Goal: Transaction & Acquisition: Purchase product/service

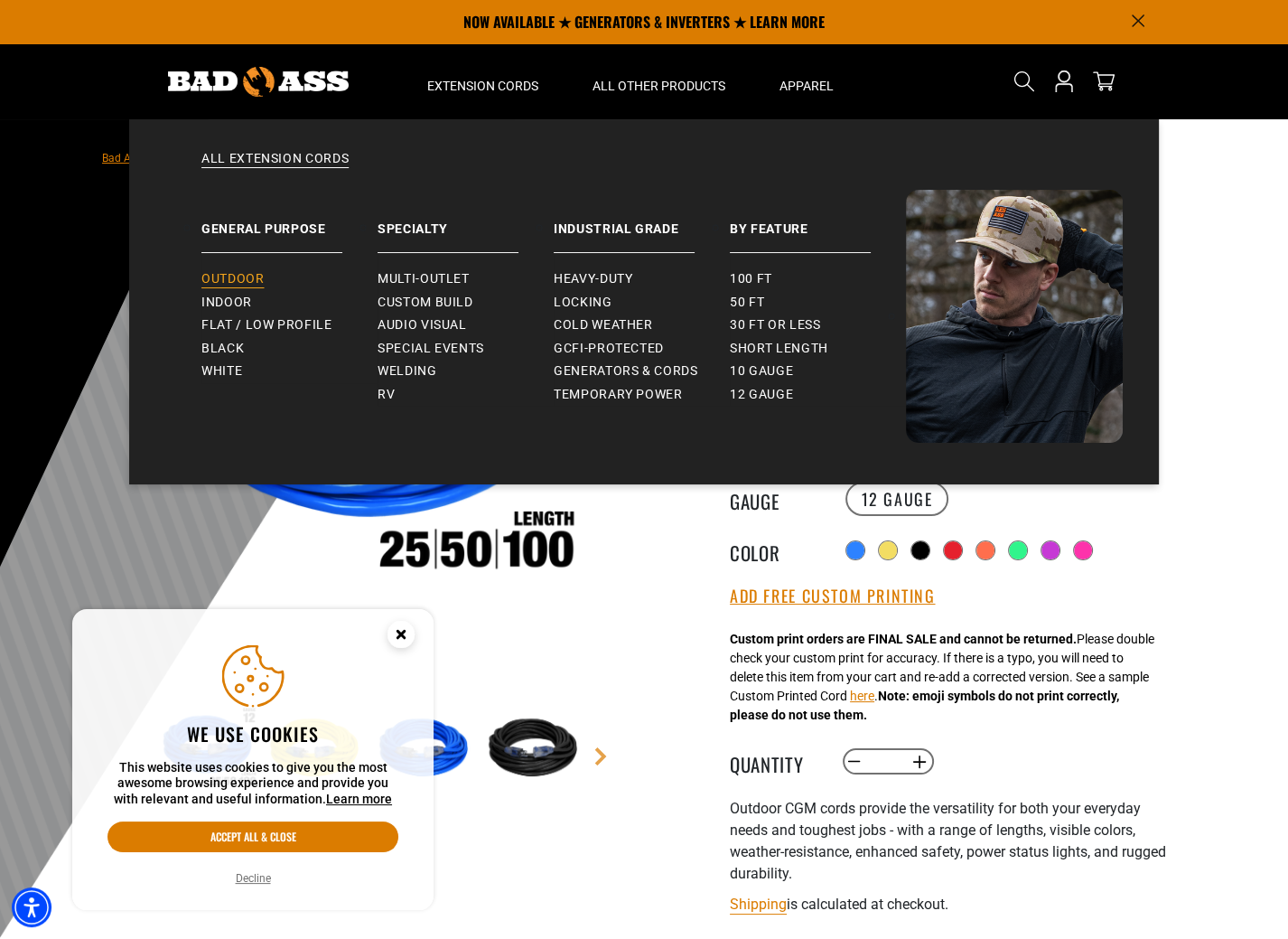
click at [247, 275] on span "Outdoor" at bounding box center [232, 278] width 62 height 16
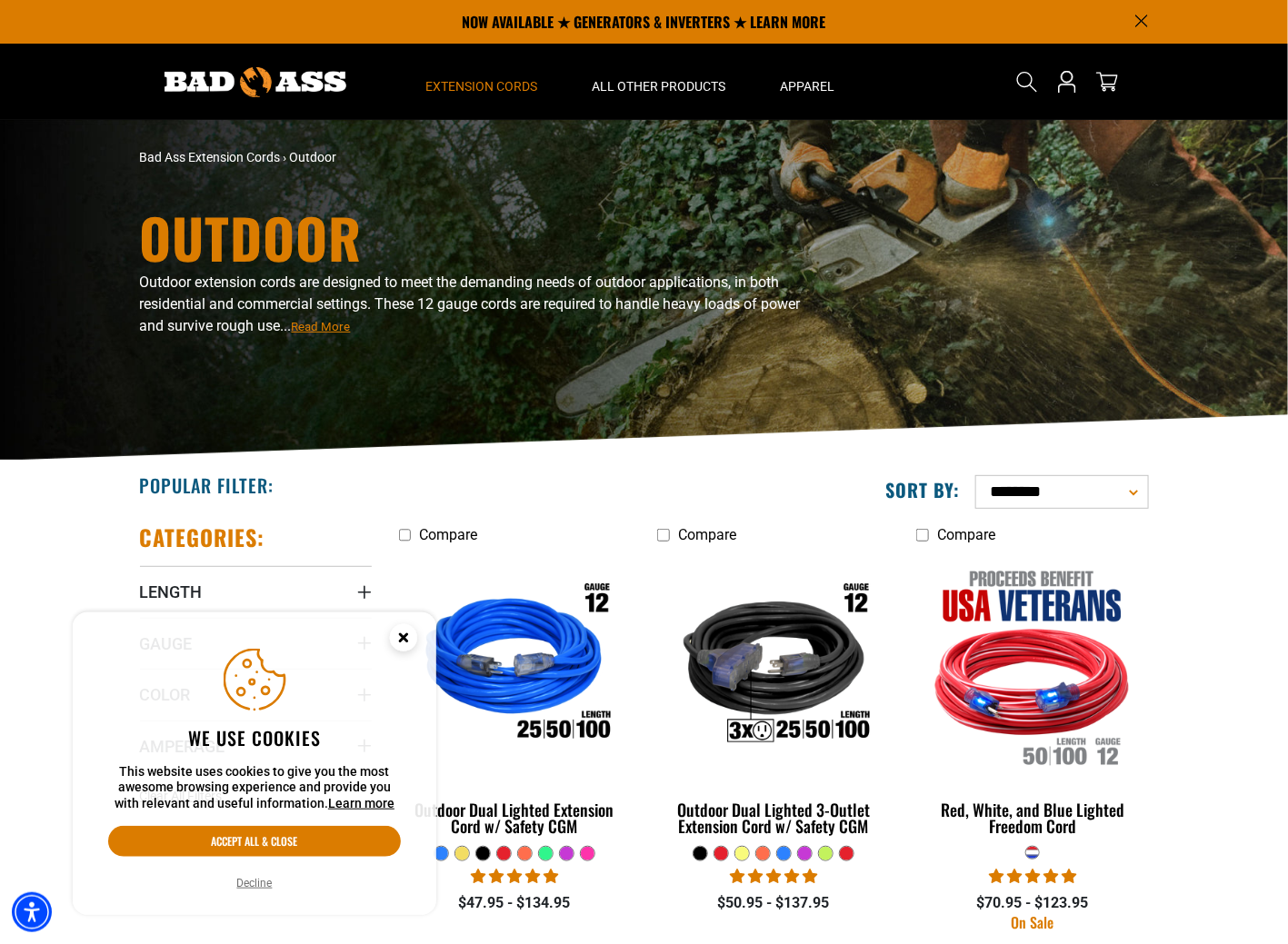
click at [261, 883] on button "Decline" at bounding box center [256, 882] width 47 height 18
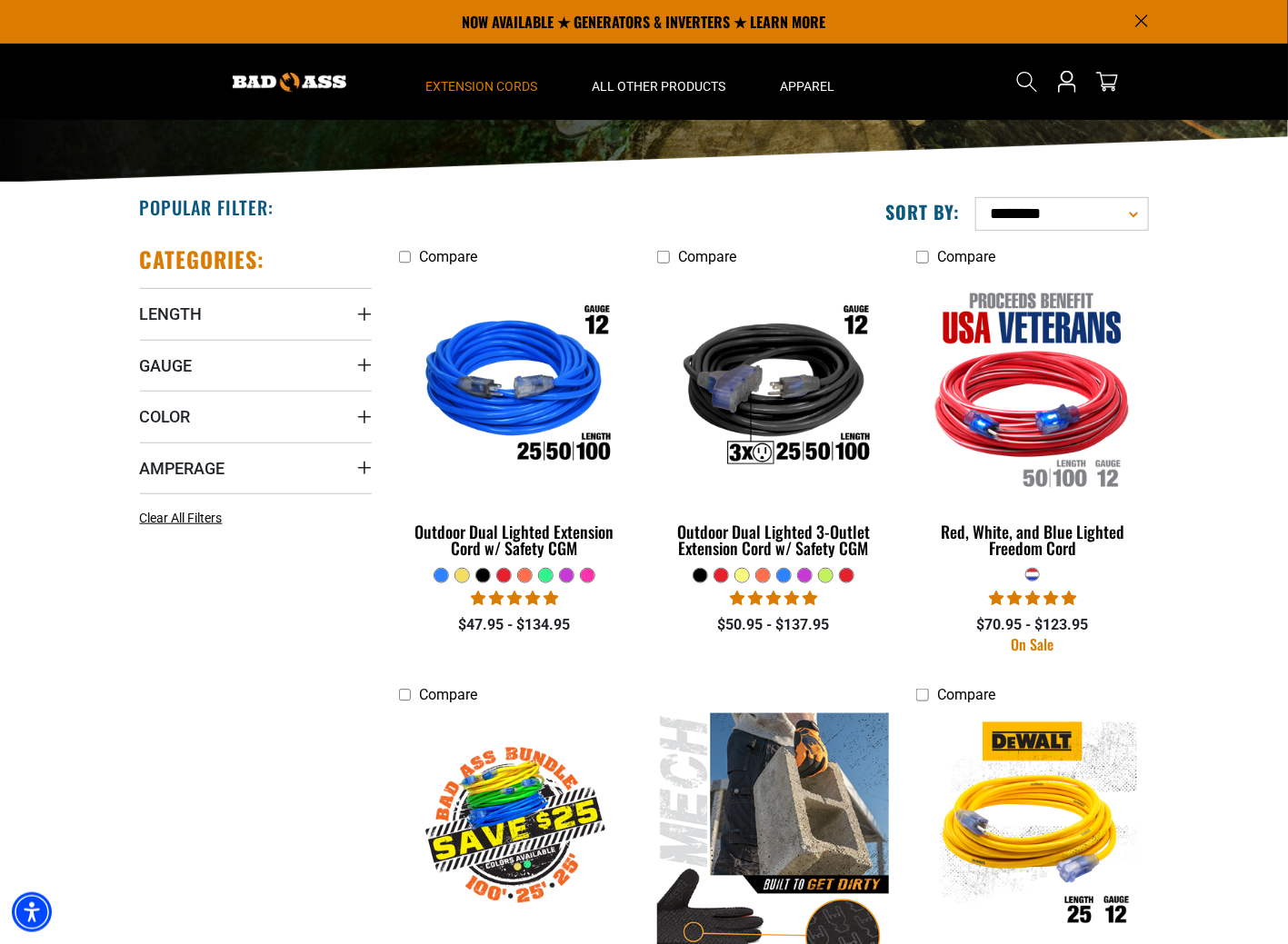
scroll to position [272, 0]
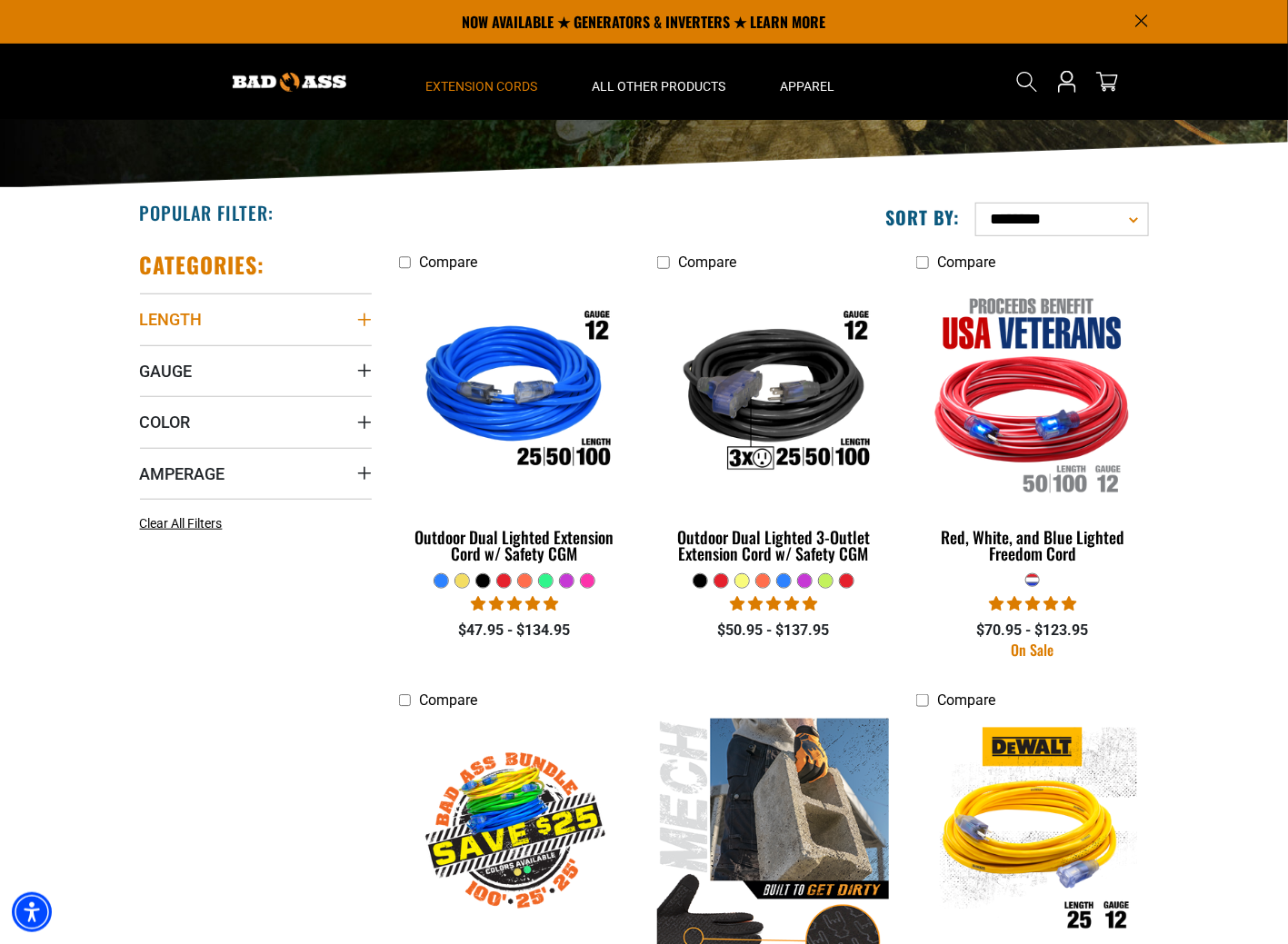
click at [357, 317] on icon "Length" at bounding box center [364, 320] width 15 height 15
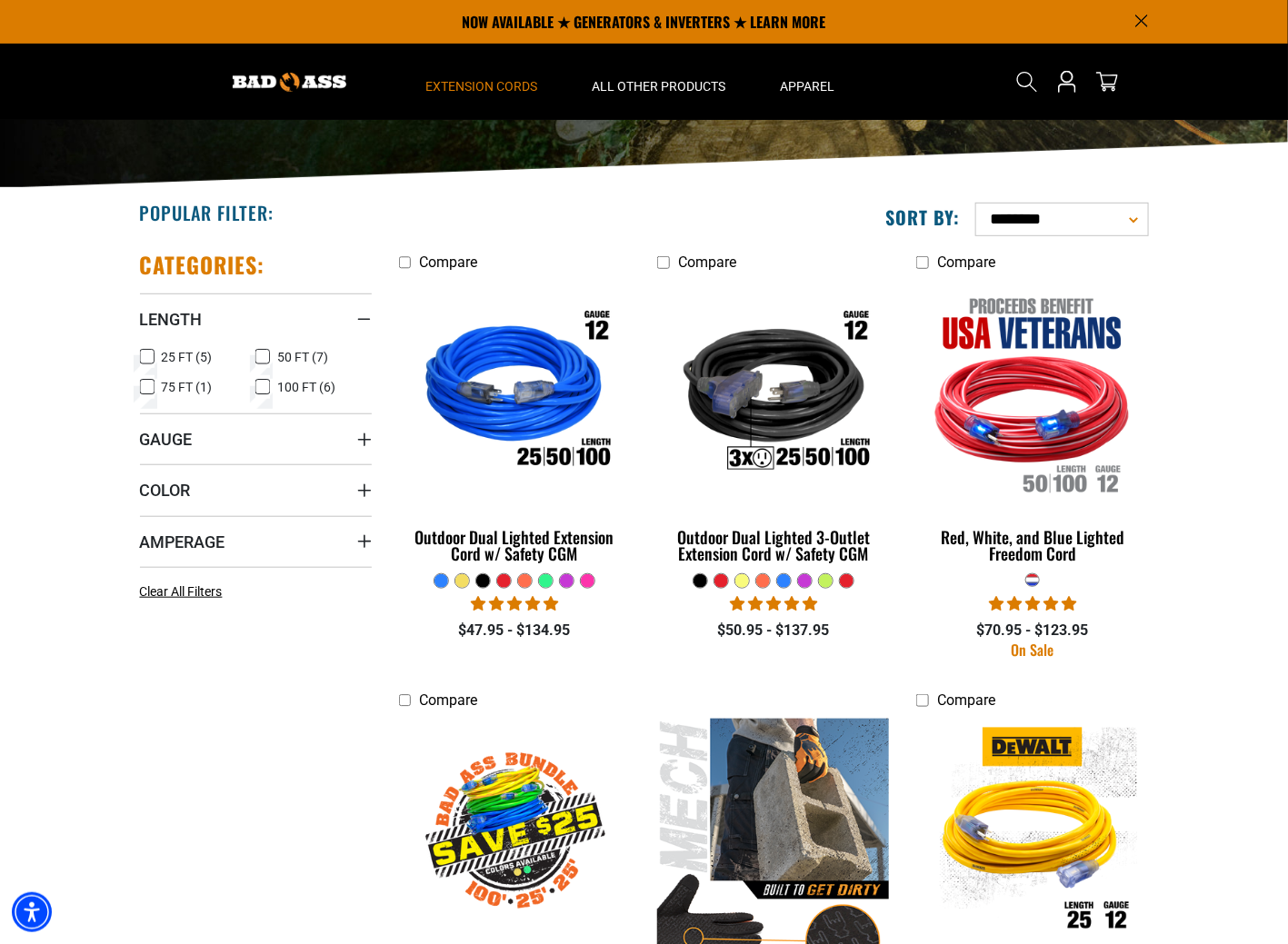
click at [268, 389] on icon at bounding box center [263, 386] width 15 height 23
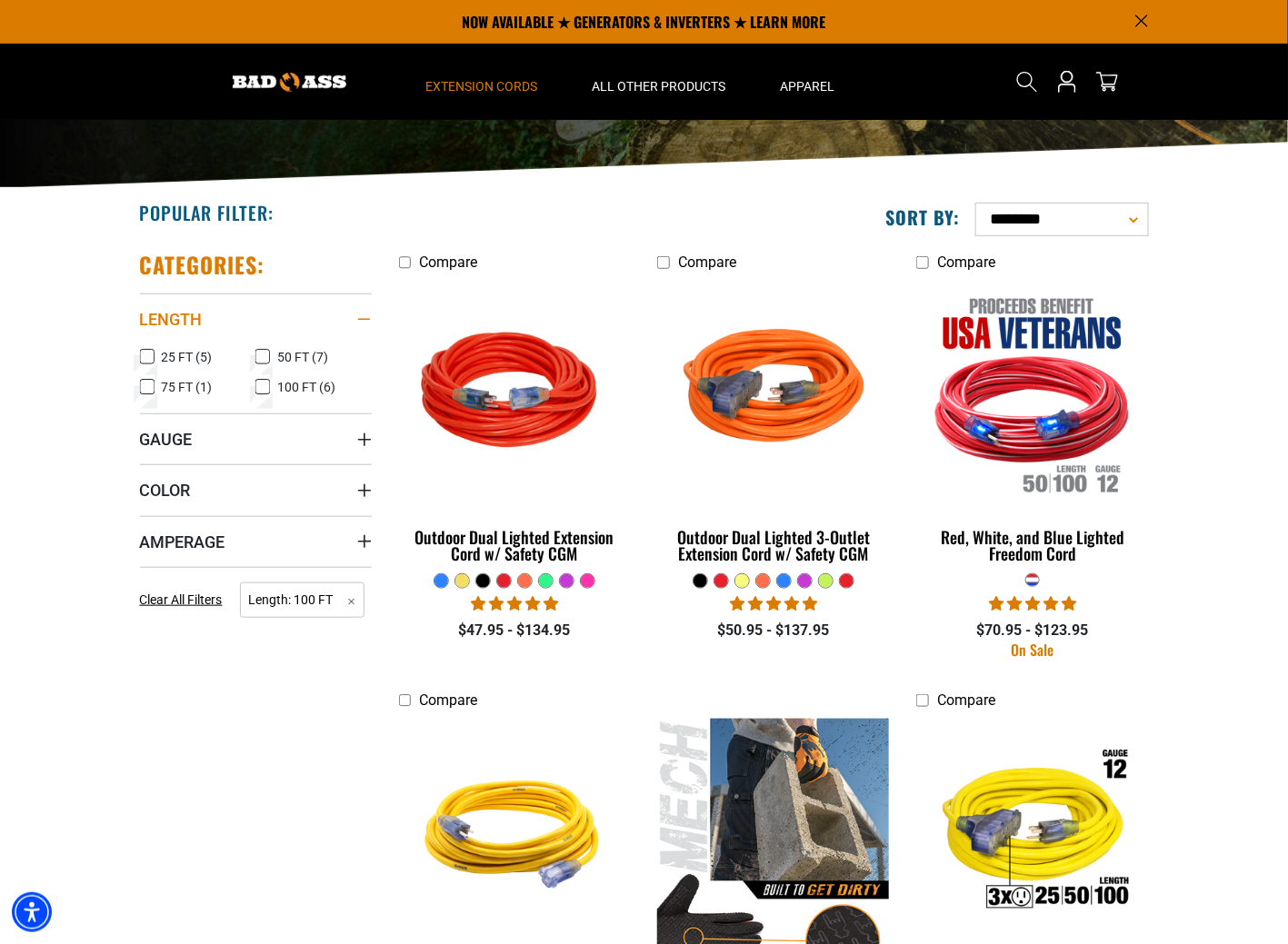
click at [368, 318] on icon "Length" at bounding box center [364, 319] width 15 height 3
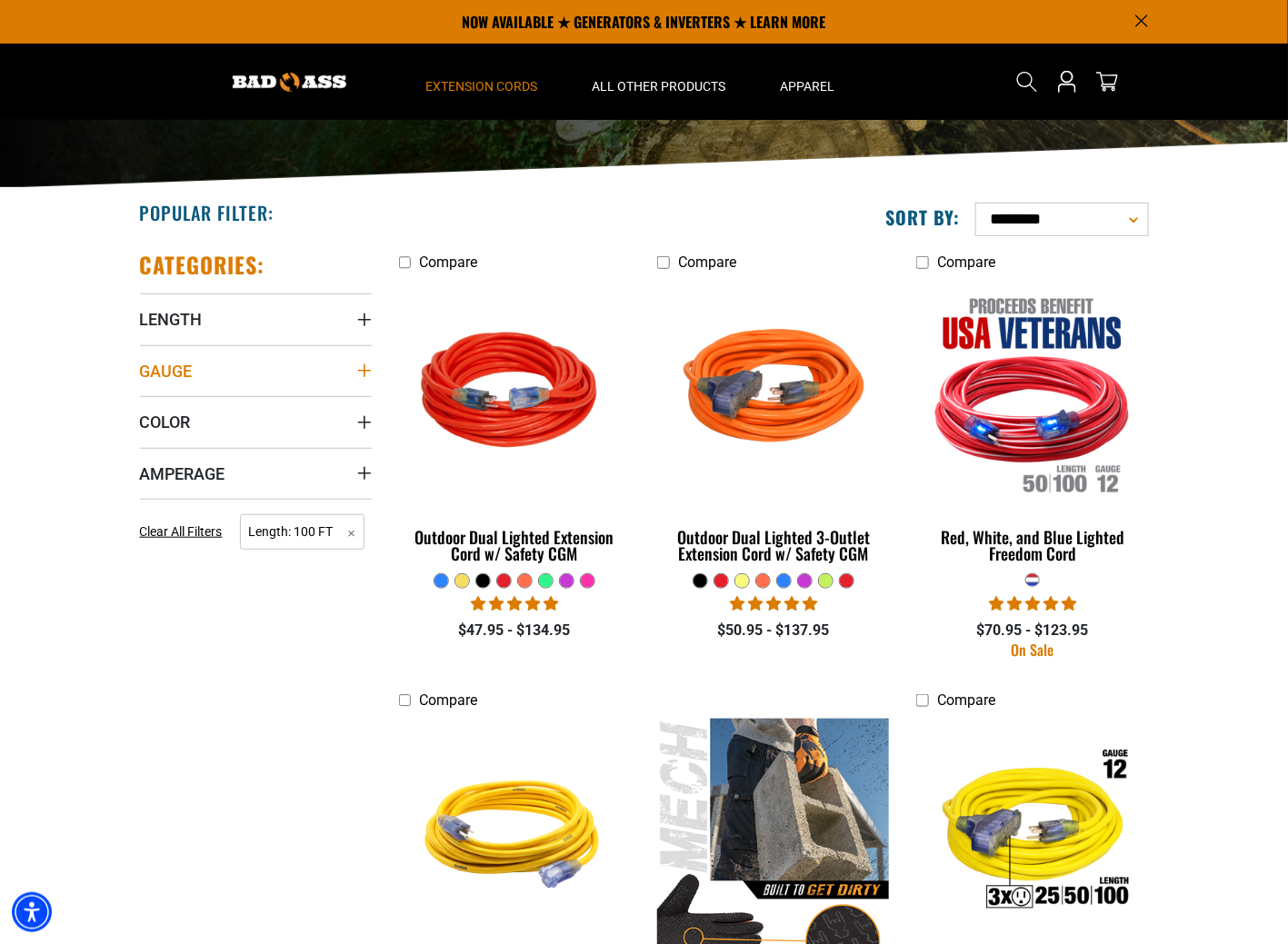
click at [360, 366] on icon "Gauge" at bounding box center [364, 370] width 15 height 15
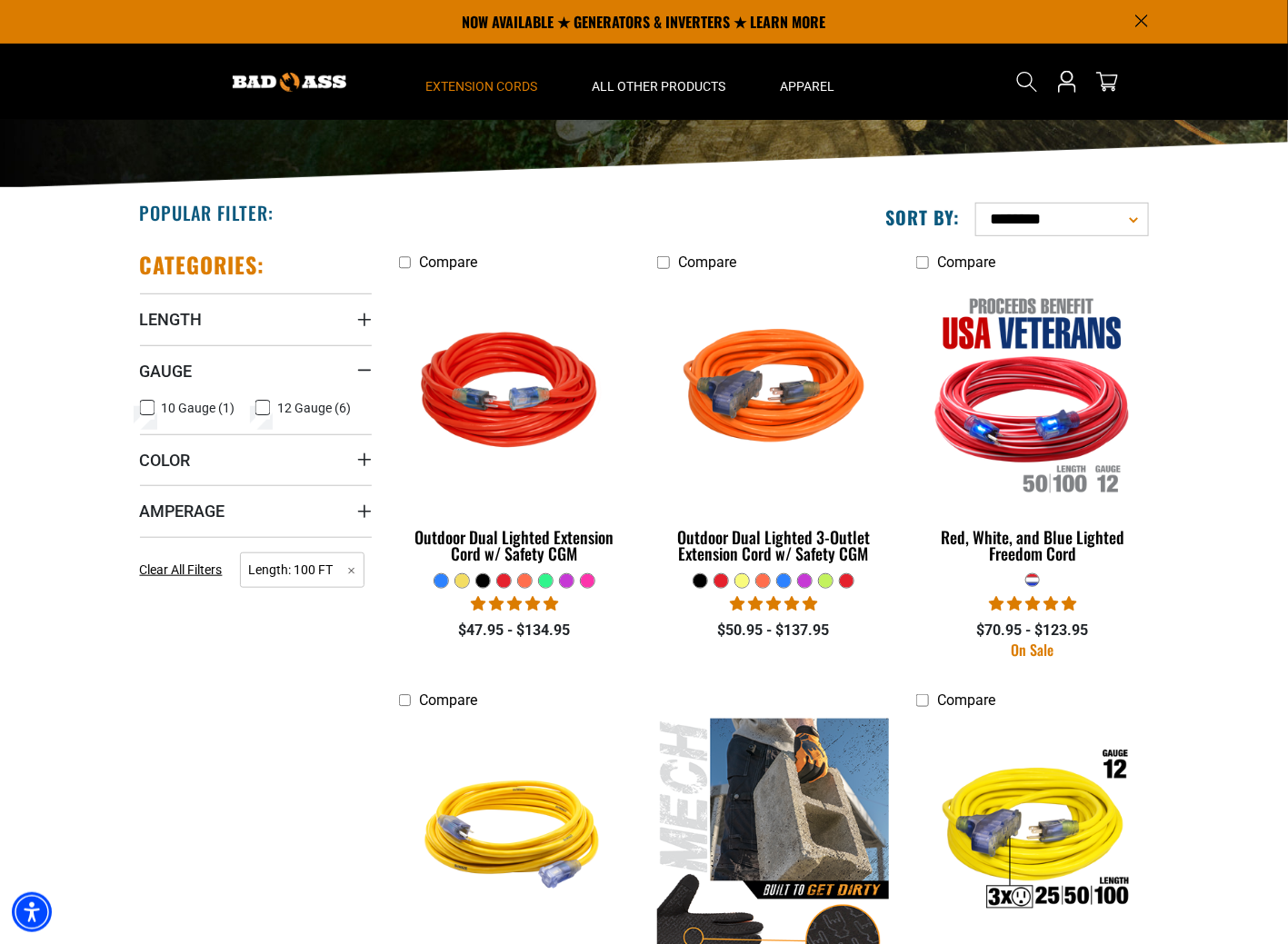
click at [150, 406] on icon at bounding box center [147, 407] width 15 height 23
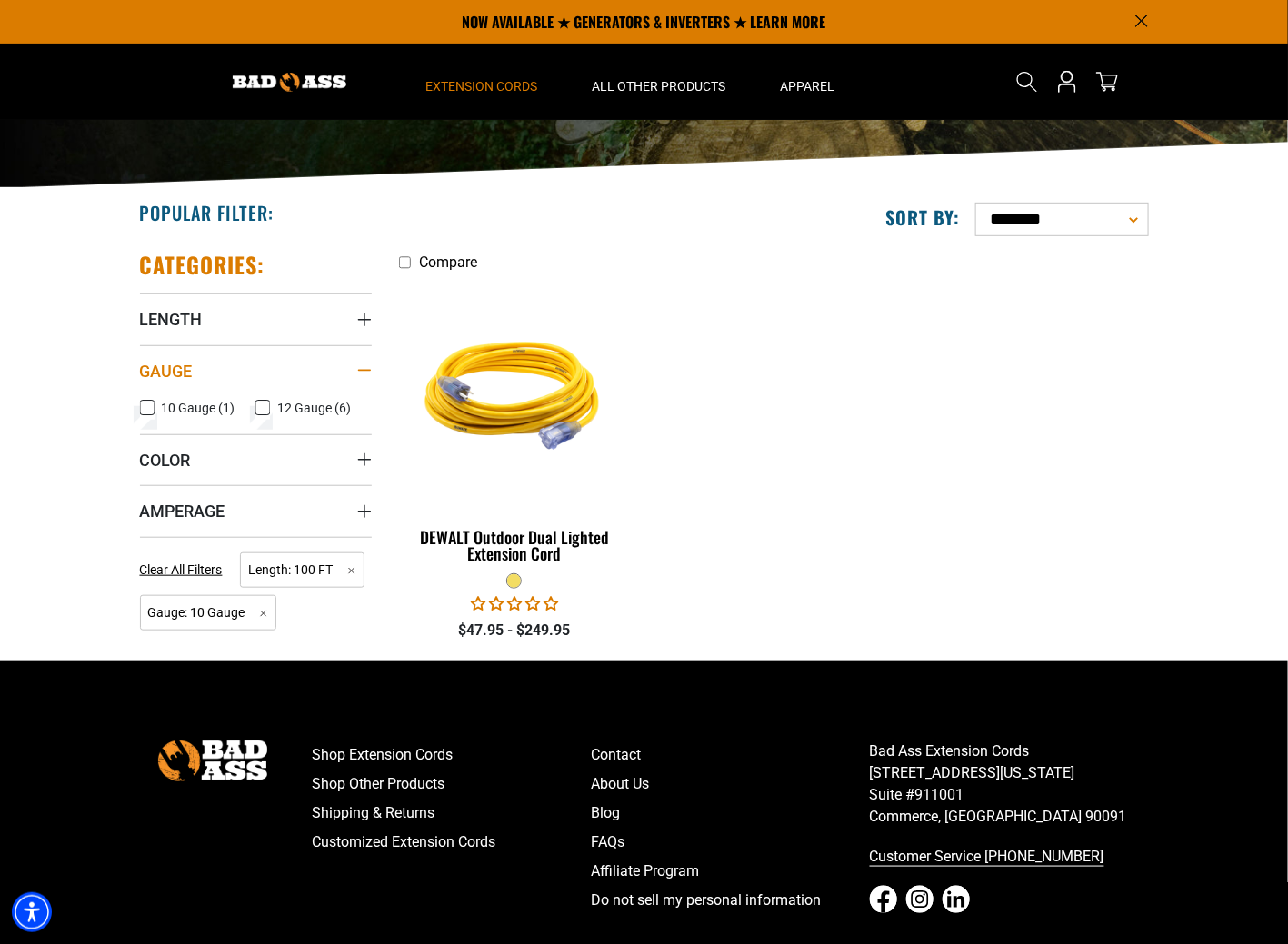
click at [364, 370] on icon "Gauge" at bounding box center [364, 370] width 15 height 3
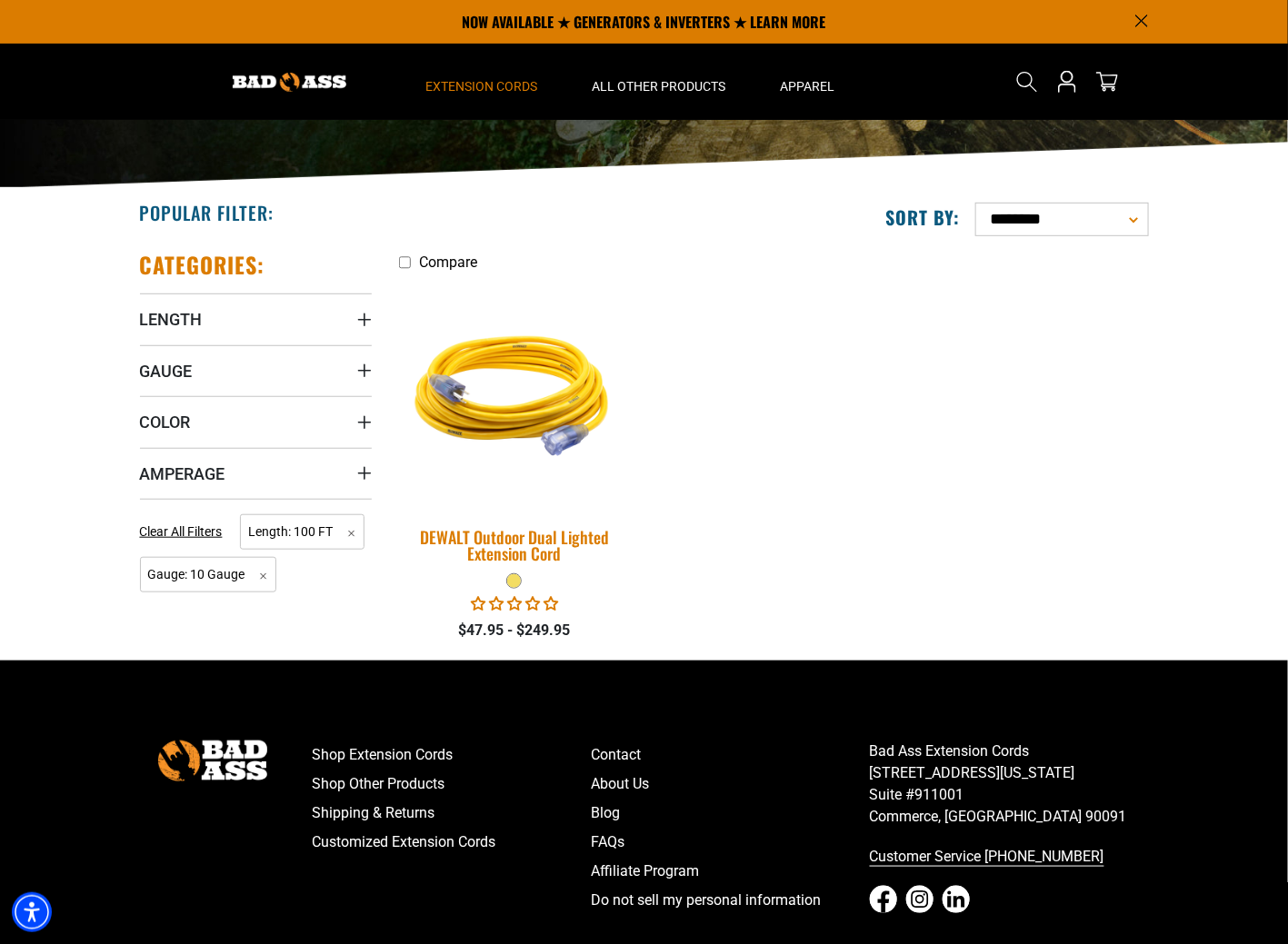
click at [485, 421] on img at bounding box center [515, 393] width 255 height 233
